Goal: Transaction & Acquisition: Download file/media

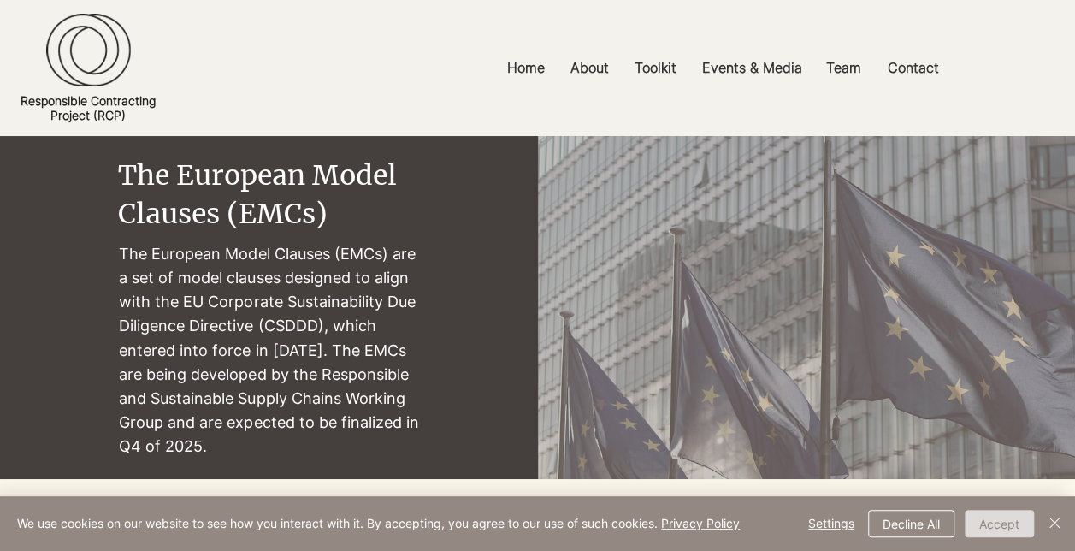
click at [1000, 523] on button "Accept" at bounding box center [999, 523] width 69 height 27
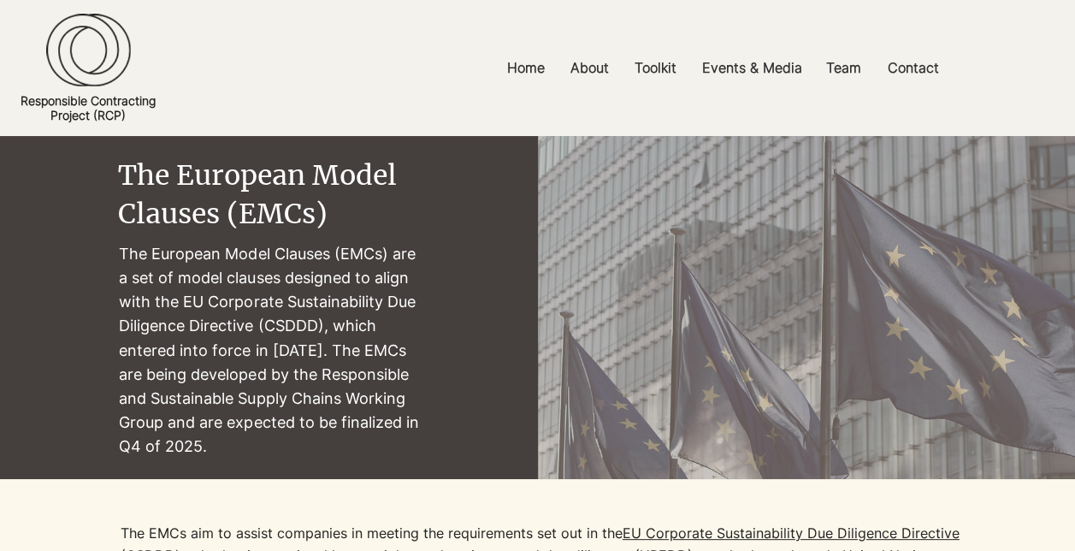
click at [5, 210] on div "main content" at bounding box center [537, 307] width 1075 height 343
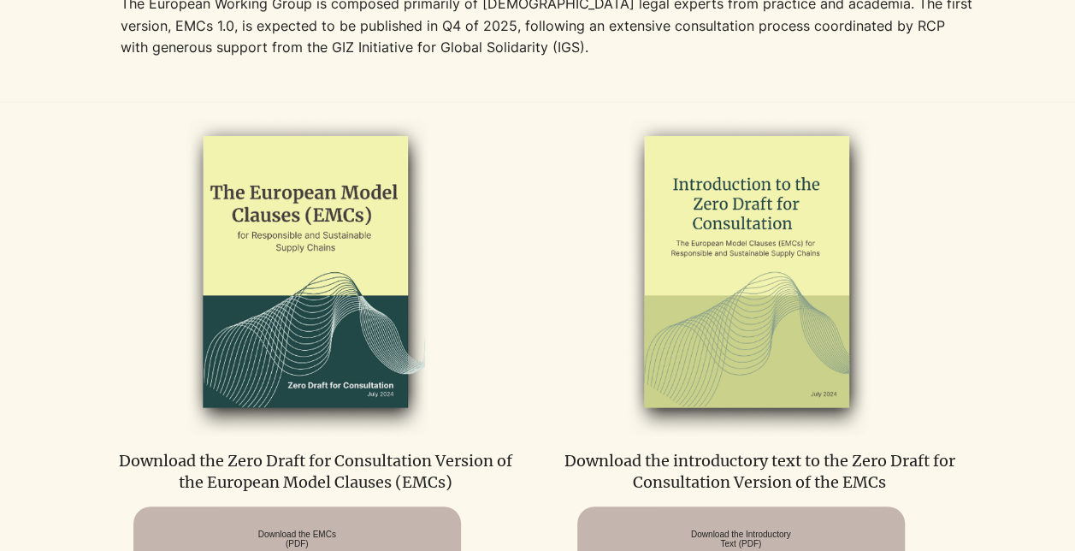
scroll to position [855, 0]
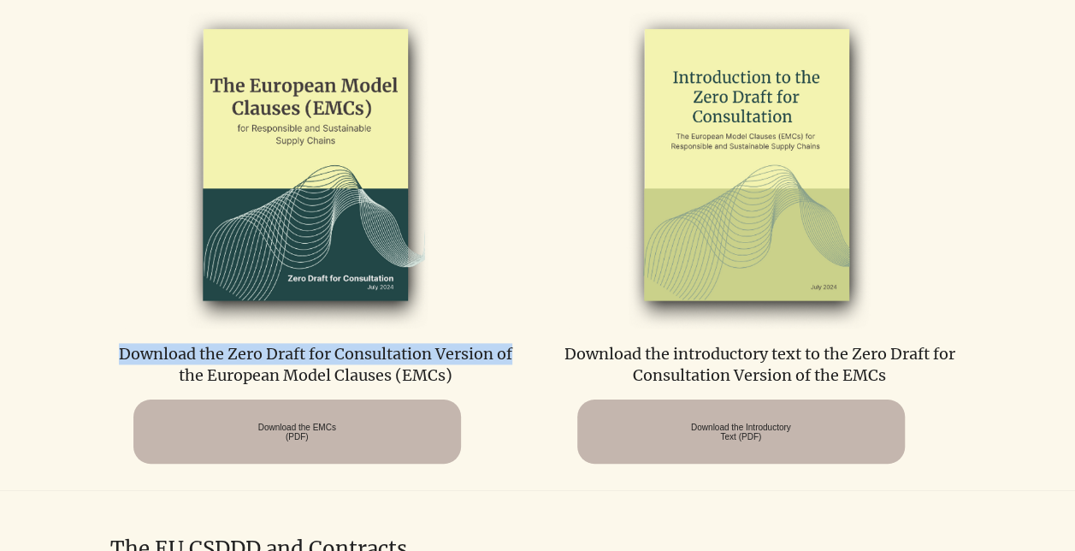
drag, startPoint x: 116, startPoint y: 351, endPoint x: 529, endPoint y: 355, distance: 413.2
click at [529, 355] on div "Download the Zero Draft for Consultation Version of the European Model Clauses …" at bounding box center [537, 230] width 855 height 470
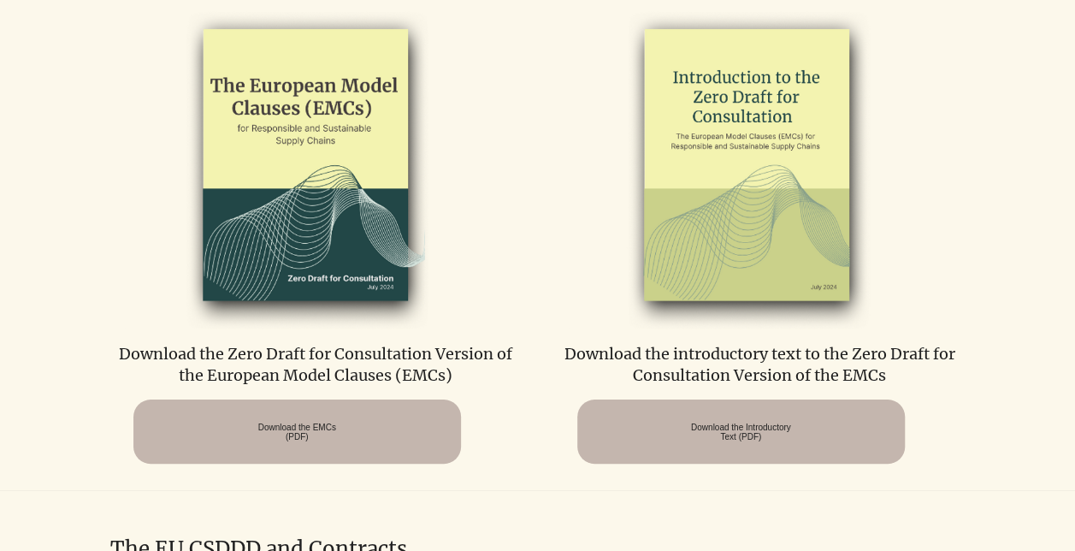
click at [780, 388] on div at bounding box center [760, 233] width 410 height 460
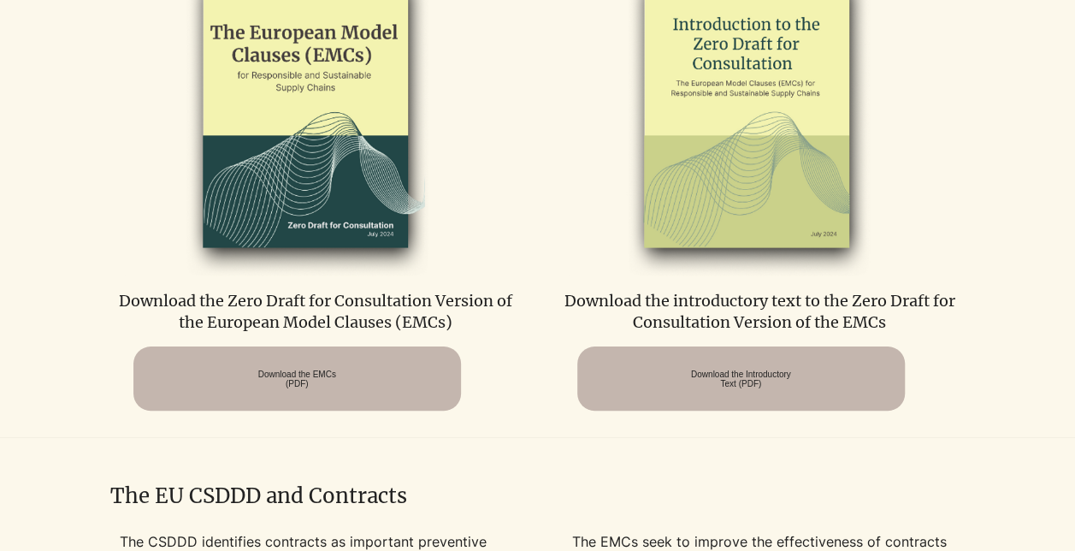
scroll to position [1026, 0]
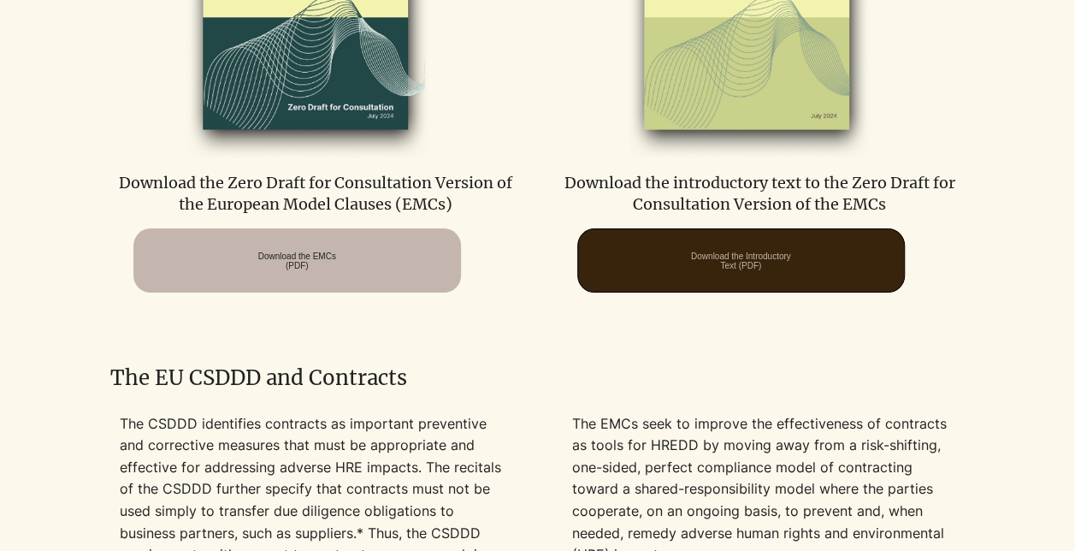
drag, startPoint x: 751, startPoint y: 328, endPoint x: 741, endPoint y: 291, distance: 38.2
click at [734, 269] on span "Download the Introductory Text (PDF)" at bounding box center [741, 260] width 100 height 19
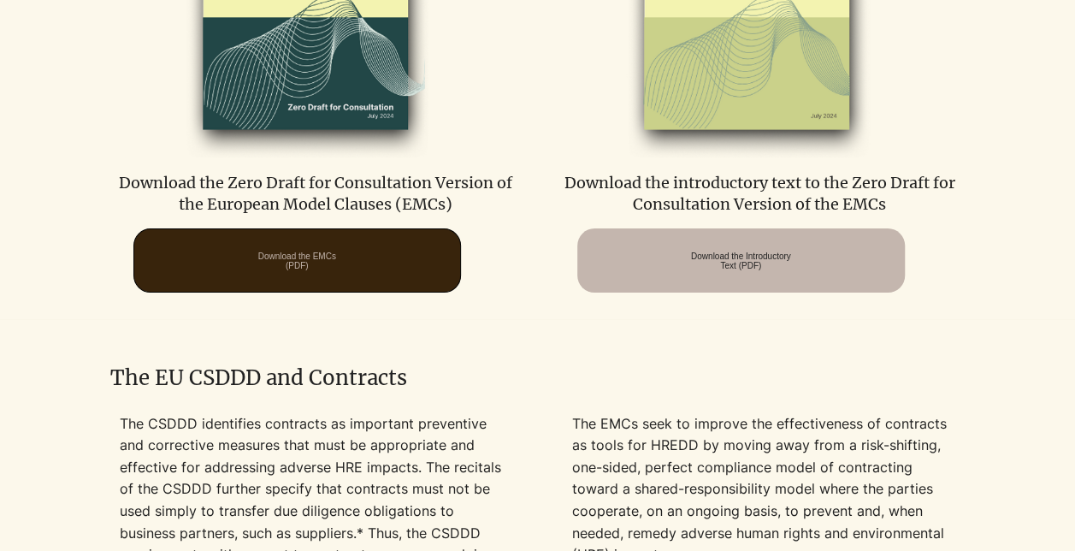
click at [311, 269] on span "Download the EMCs (PDF)" at bounding box center [297, 260] width 78 height 19
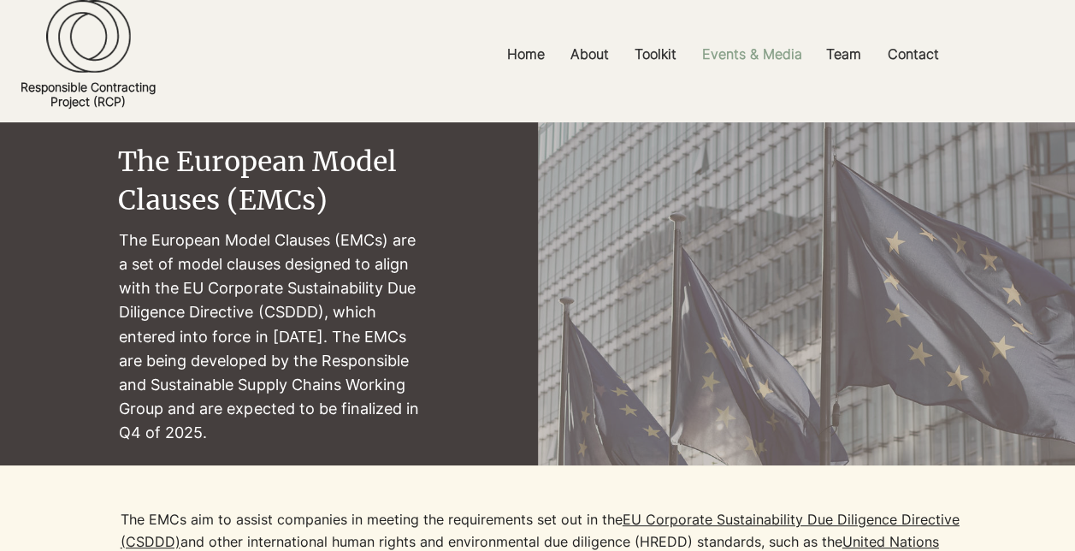
scroll to position [0, 0]
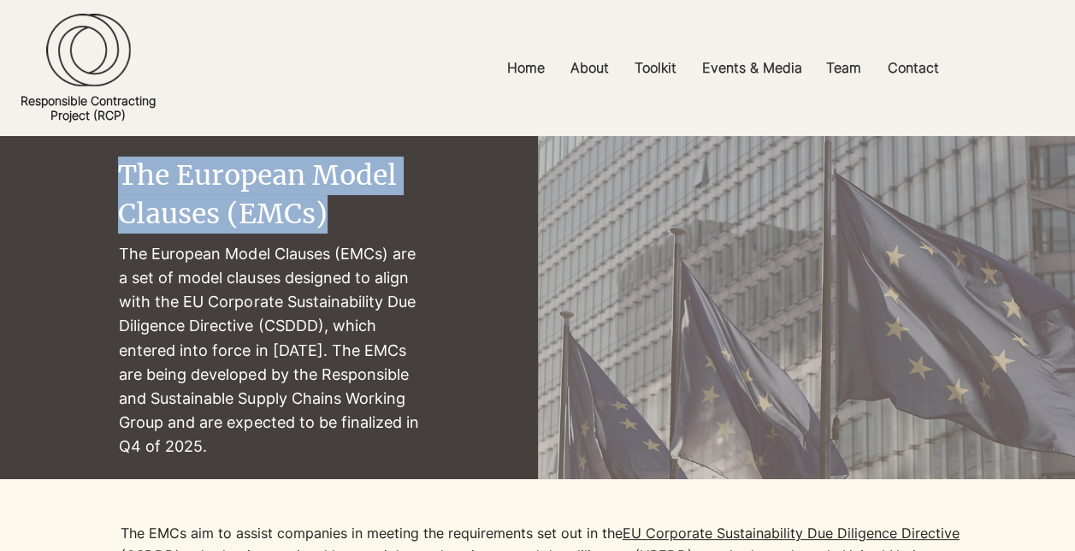
drag, startPoint x: 120, startPoint y: 172, endPoint x: 326, endPoint y: 214, distance: 210.4
click at [326, 214] on span "The European Model Clauses (EMCs)" at bounding box center [257, 194] width 279 height 73
copy span "The European Model Clauses (EMCs)"
